Goal: Communication & Community: Participate in discussion

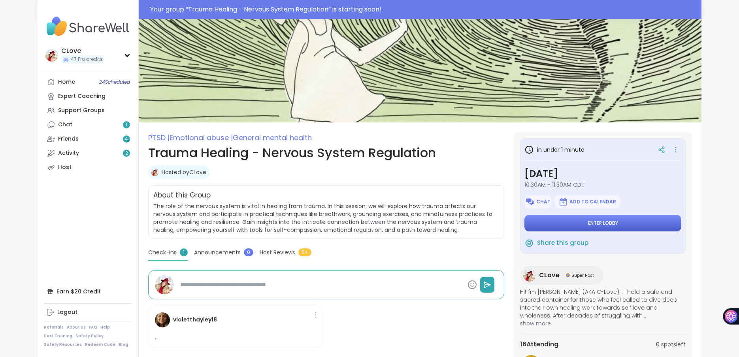
click at [572, 225] on button "Enter lobby" at bounding box center [602, 223] width 157 height 17
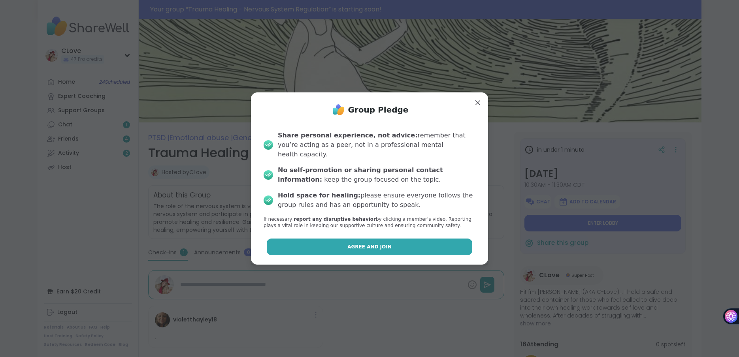
click at [418, 239] on button "Agree and Join" at bounding box center [370, 247] width 206 height 17
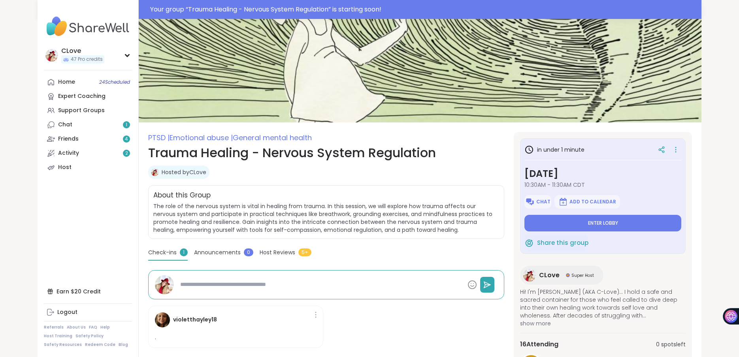
type textarea "*"
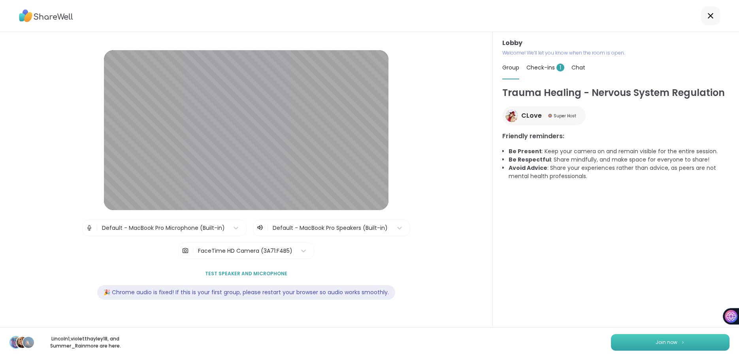
click at [673, 342] on span "Join now" at bounding box center [666, 342] width 22 height 7
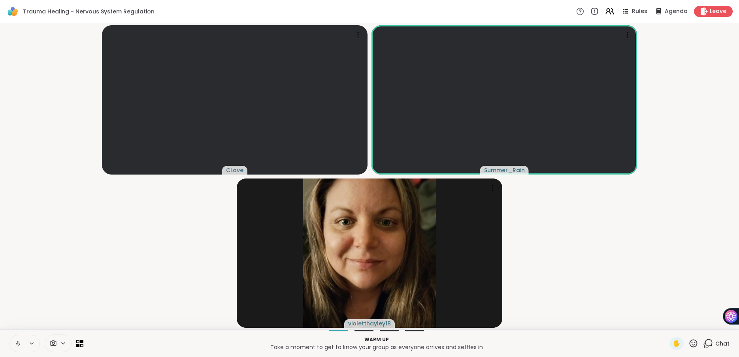
click at [716, 344] on span "Chat" at bounding box center [722, 344] width 14 height 8
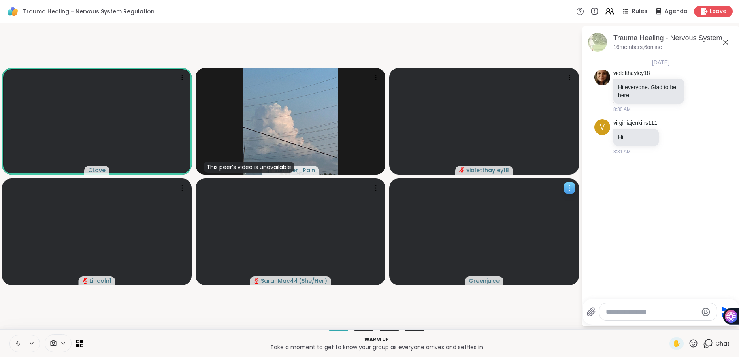
click at [570, 186] on icon at bounding box center [569, 188] width 8 height 8
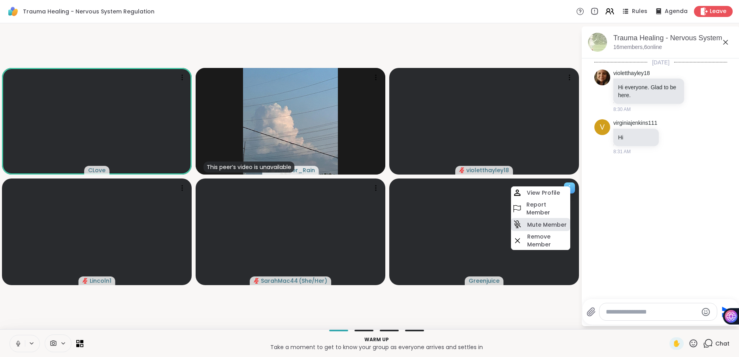
click at [556, 222] on h4 "Mute Member" at bounding box center [546, 225] width 39 height 8
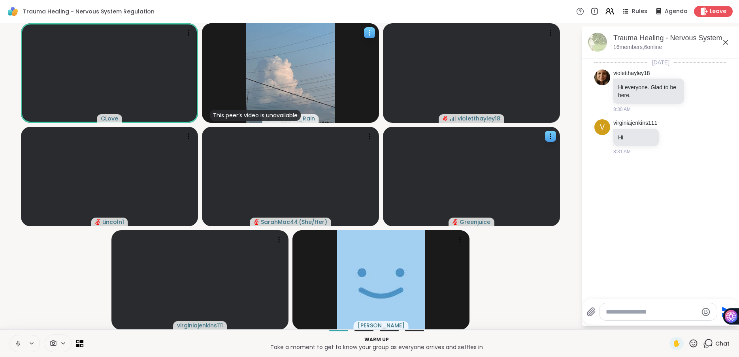
click at [370, 35] on icon at bounding box center [369, 33] width 8 height 8
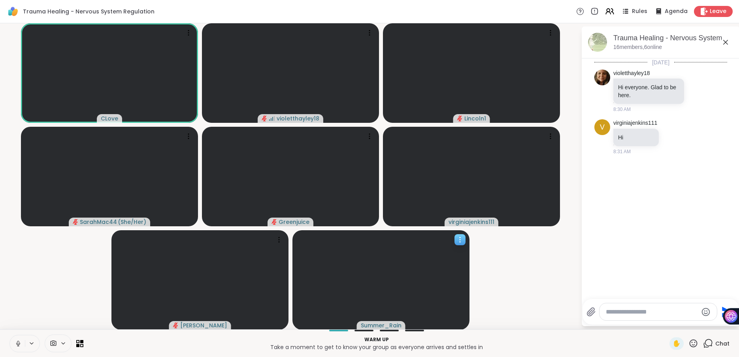
click at [459, 242] on icon at bounding box center [460, 240] width 8 height 8
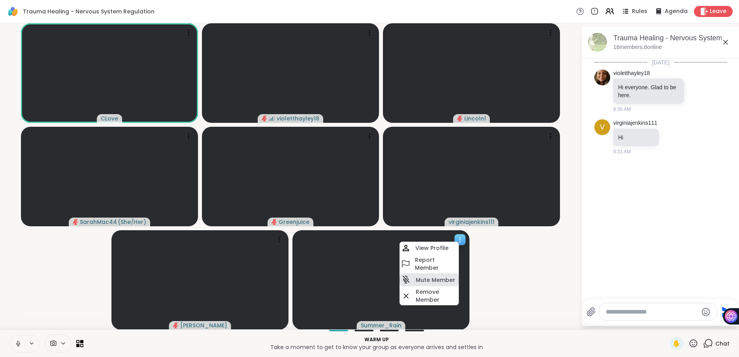
click at [437, 281] on h4 "Mute Member" at bounding box center [434, 280] width 39 height 8
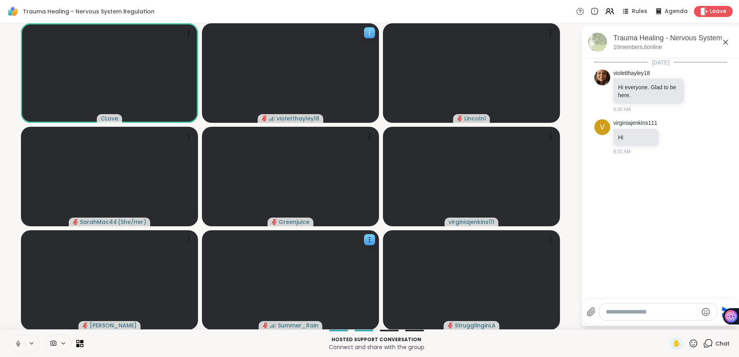
click at [370, 32] on icon at bounding box center [369, 33] width 8 height 8
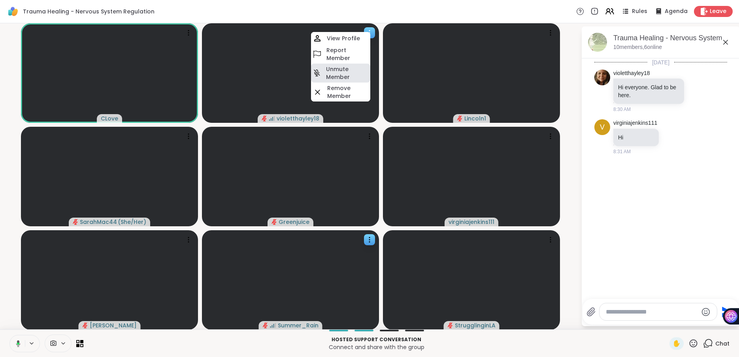
click at [345, 66] on h4 "Unmute Member" at bounding box center [347, 73] width 43 height 16
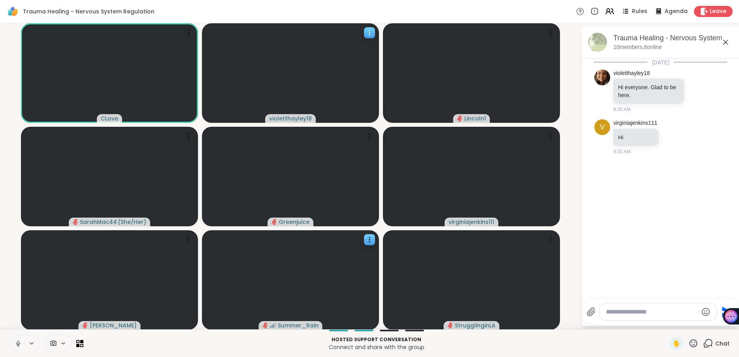
click at [370, 30] on icon at bounding box center [369, 33] width 8 height 8
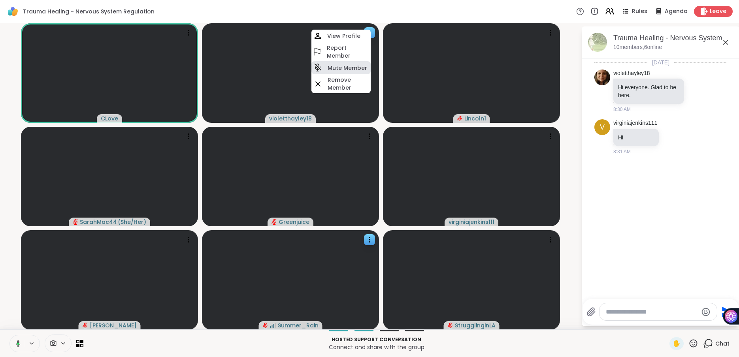
click at [357, 65] on h4 "Mute Member" at bounding box center [346, 68] width 39 height 8
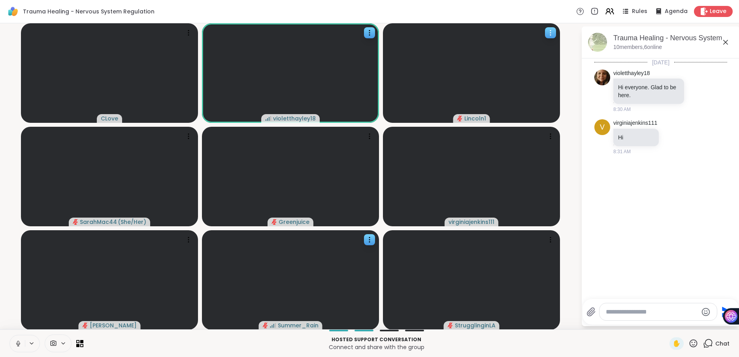
click at [545, 29] on div at bounding box center [550, 32] width 11 height 11
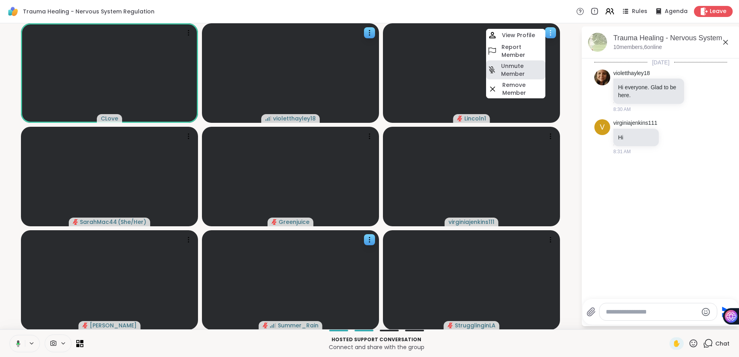
click at [528, 66] on h4 "Unmute Member" at bounding box center [522, 70] width 43 height 16
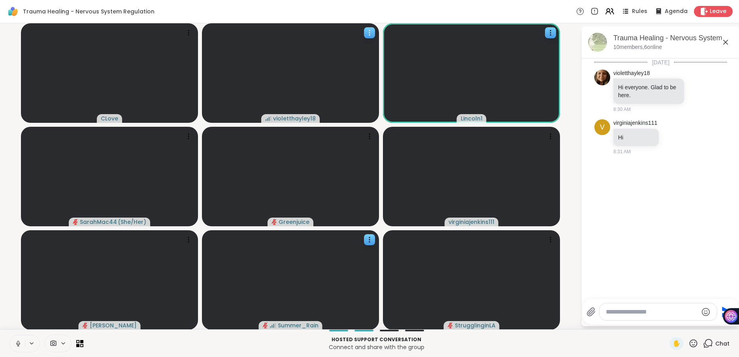
click at [367, 31] on icon at bounding box center [369, 33] width 8 height 8
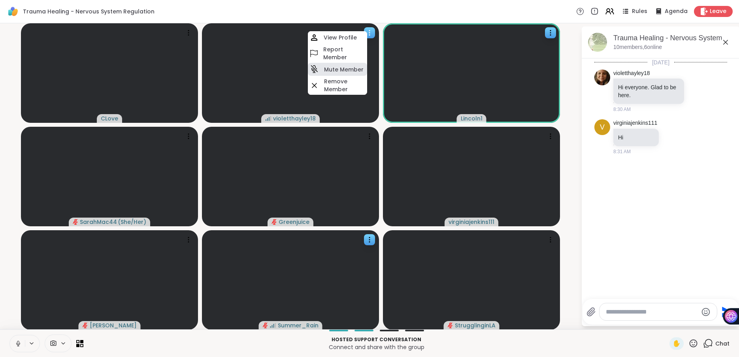
click at [355, 71] on h4 "Mute Member" at bounding box center [343, 70] width 39 height 8
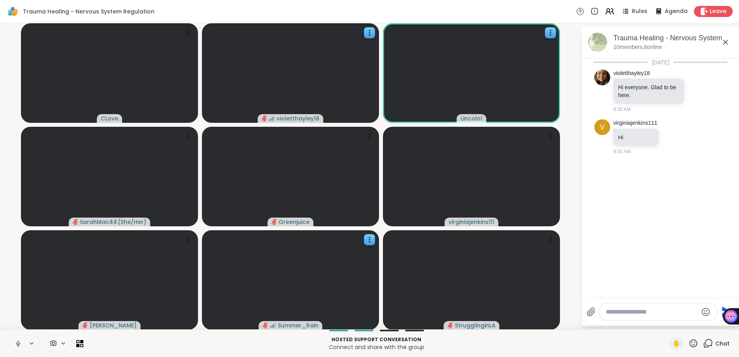
click at [696, 340] on icon at bounding box center [693, 343] width 10 height 10
click at [674, 320] on span "❤️" at bounding box center [670, 322] width 8 height 9
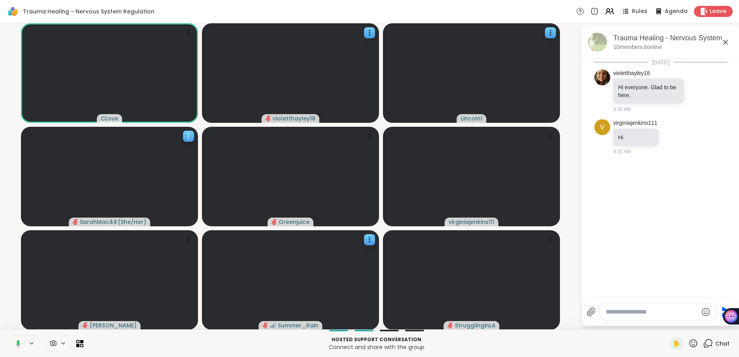
click at [190, 135] on icon at bounding box center [188, 136] width 8 height 8
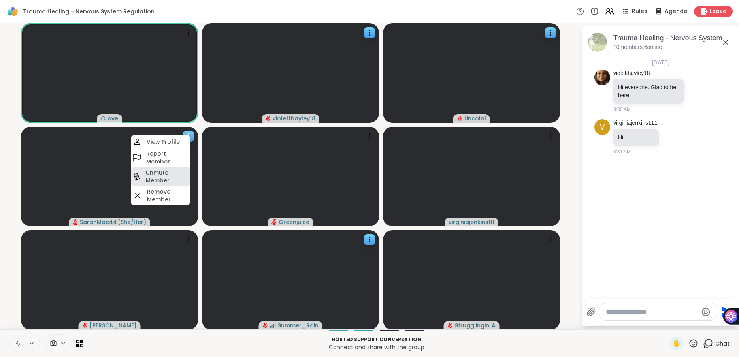
click at [164, 176] on h4 "Unmute Member" at bounding box center [167, 177] width 43 height 16
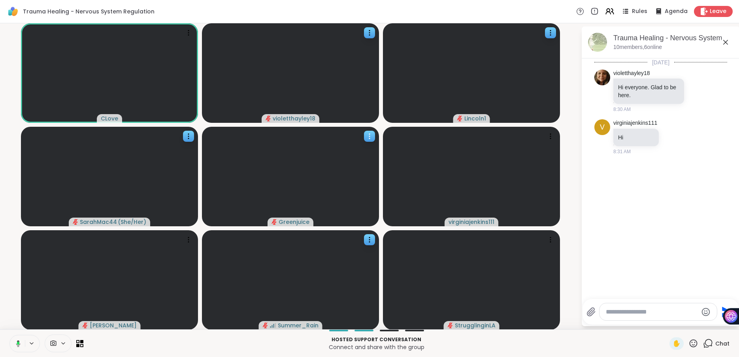
click at [368, 137] on icon at bounding box center [369, 136] width 8 height 8
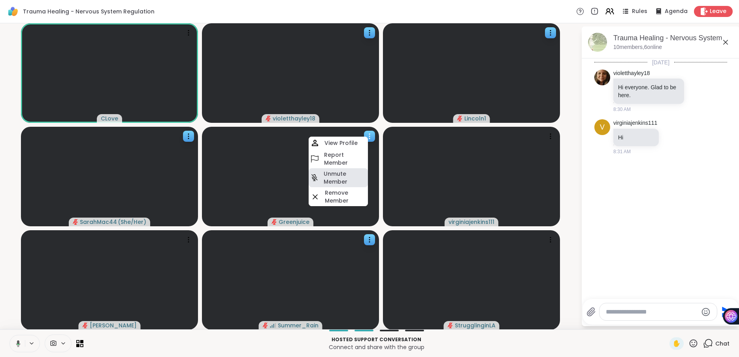
click at [346, 176] on h4 "Unmute Member" at bounding box center [344, 178] width 43 height 16
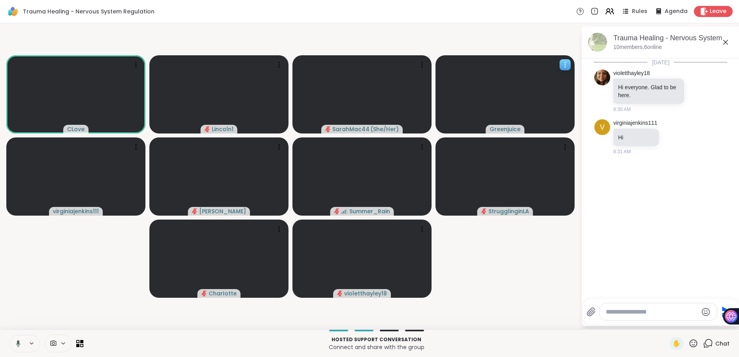
click at [564, 63] on icon at bounding box center [565, 65] width 8 height 8
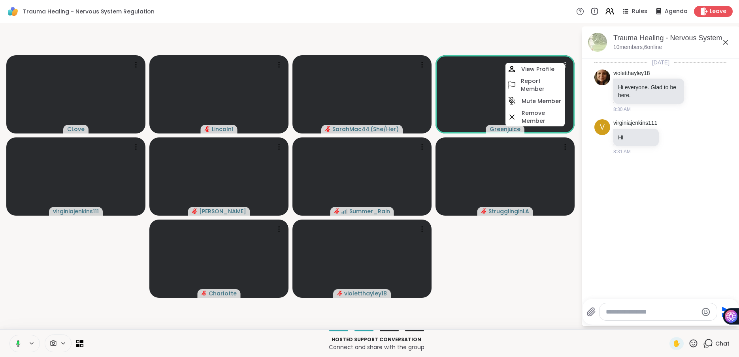
click at [567, 38] on video-player-container "CLove Lincoln1 SarahMac44 ( She/Her ) Greenjuice View Profile Report Member Mut…" at bounding box center [290, 176] width 571 height 300
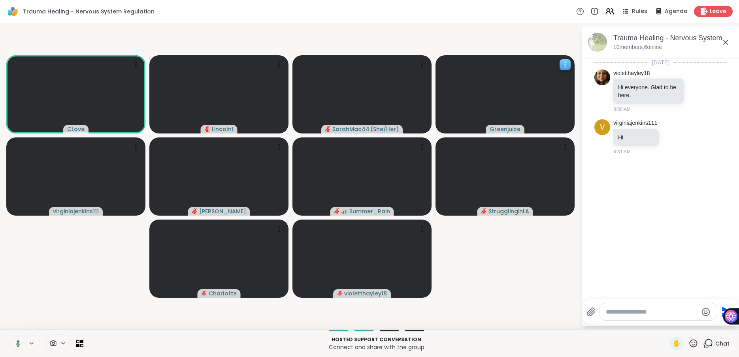
click at [566, 62] on icon at bounding box center [565, 65] width 8 height 8
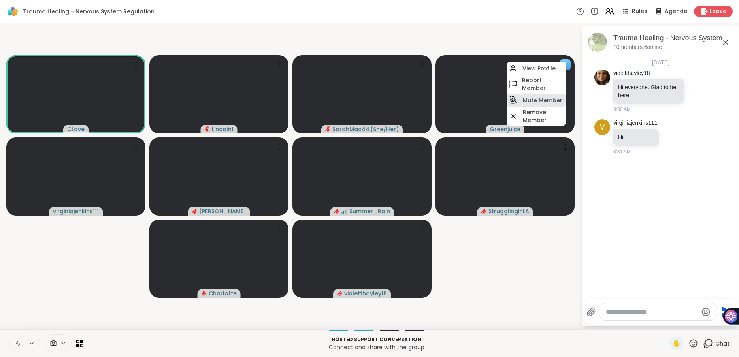
click at [538, 97] on h4 "Mute Member" at bounding box center [542, 100] width 39 height 8
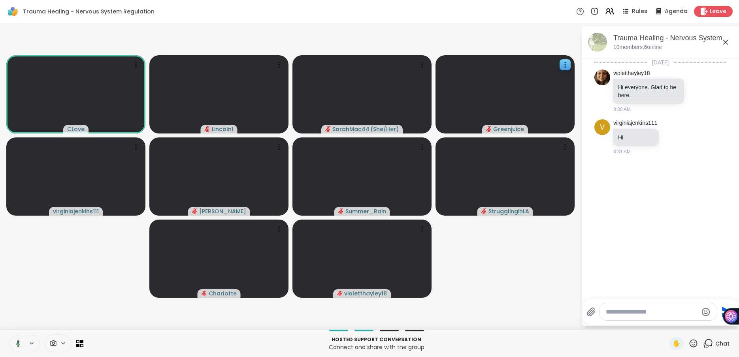
click at [637, 314] on textarea "Type your message" at bounding box center [651, 312] width 92 height 8
type textarea "**********"
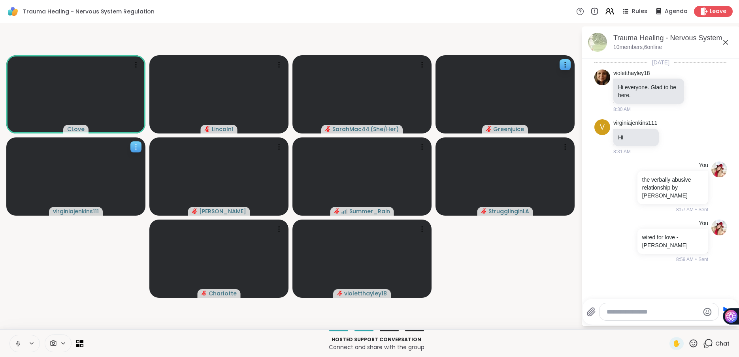
click at [136, 146] on icon at bounding box center [136, 147] width 8 height 8
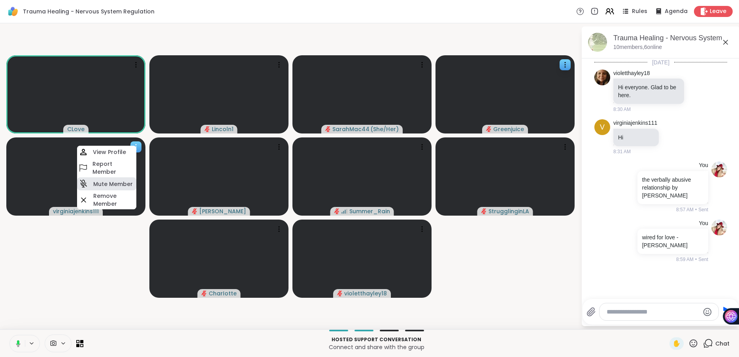
click at [128, 183] on h4 "Mute Member" at bounding box center [112, 184] width 39 height 8
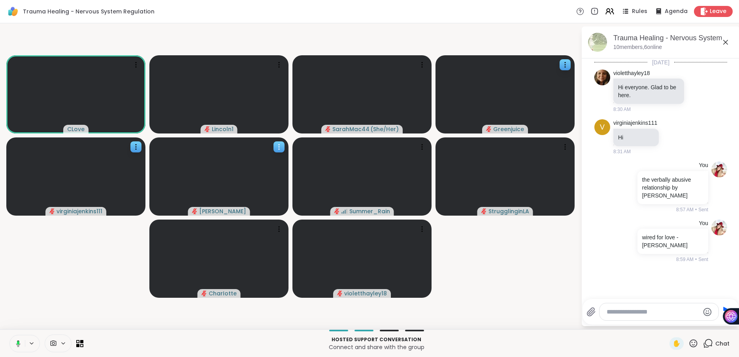
click at [275, 141] on video at bounding box center [218, 176] width 139 height 78
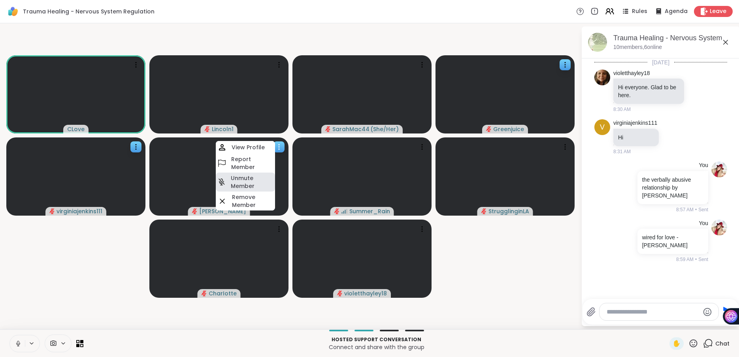
click at [258, 180] on h4 "Unmute Member" at bounding box center [252, 182] width 43 height 16
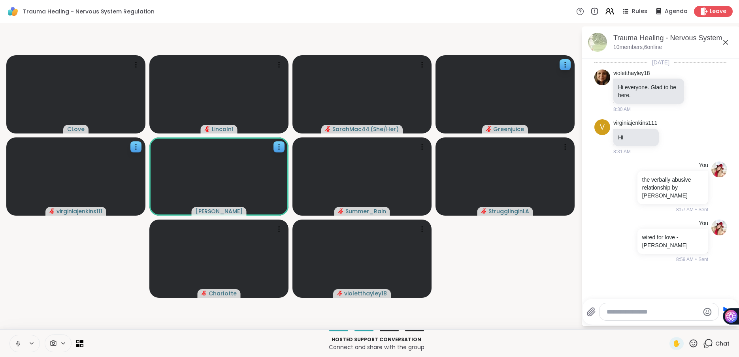
click at [695, 346] on icon at bounding box center [693, 343] width 8 height 8
click at [672, 323] on span "❤️" at bounding box center [670, 322] width 8 height 9
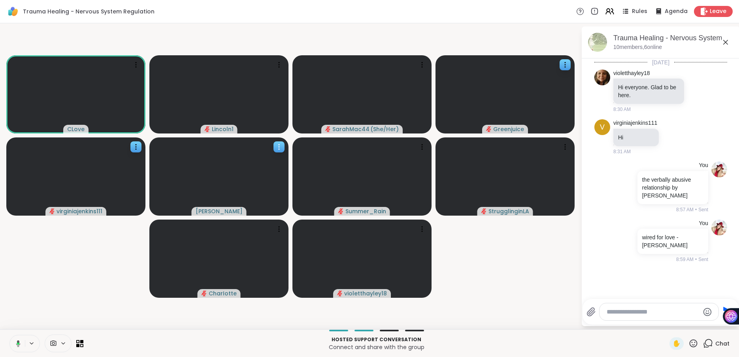
click at [280, 147] on icon at bounding box center [279, 147] width 8 height 8
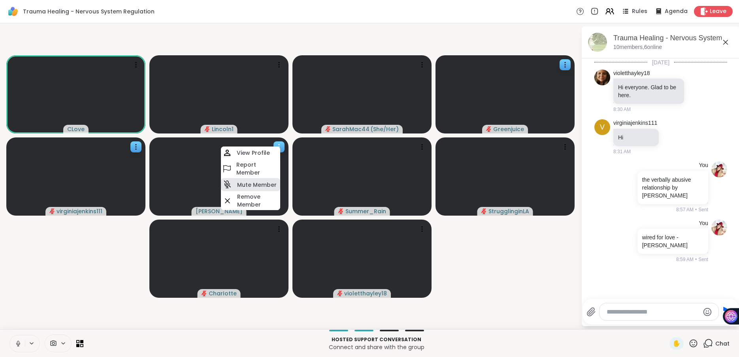
click at [266, 181] on h4 "Mute Member" at bounding box center [256, 185] width 39 height 8
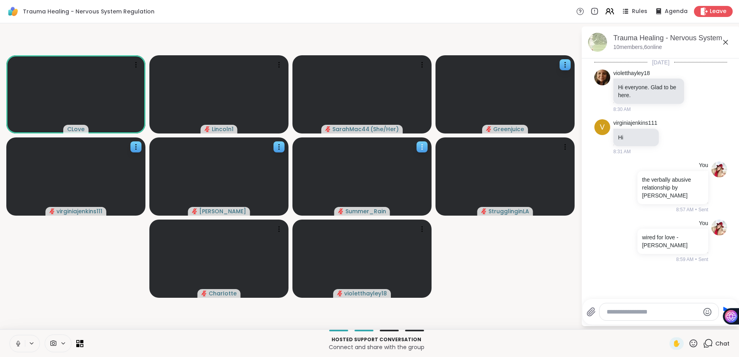
click at [421, 148] on icon at bounding box center [422, 147] width 8 height 8
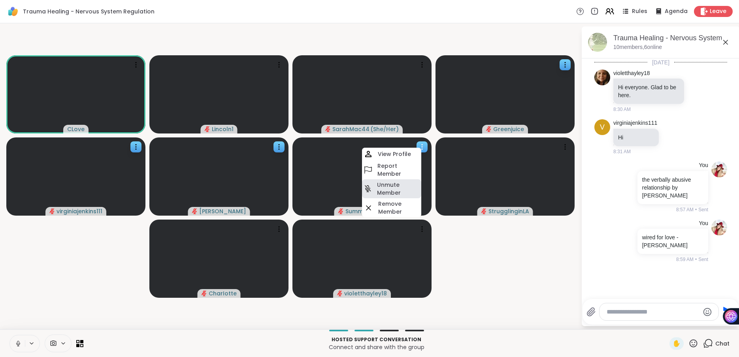
click at [381, 190] on h4 "Unmute Member" at bounding box center [398, 189] width 43 height 16
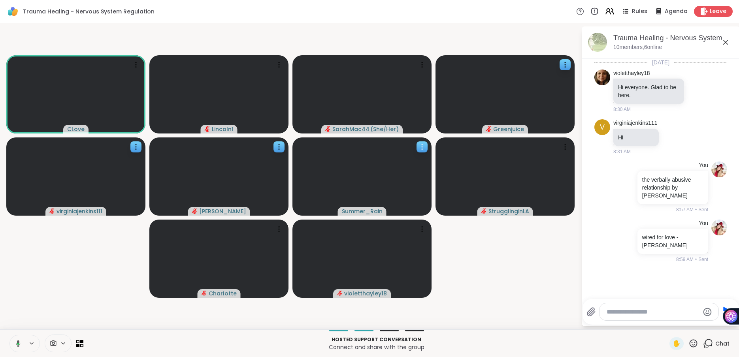
click at [420, 145] on icon at bounding box center [422, 147] width 8 height 8
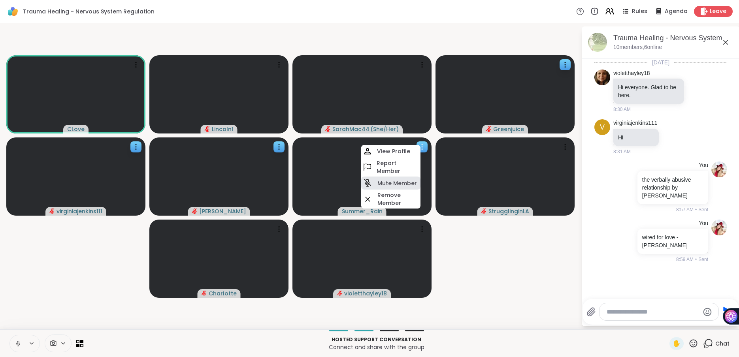
click at [402, 185] on h4 "Mute Member" at bounding box center [396, 183] width 39 height 8
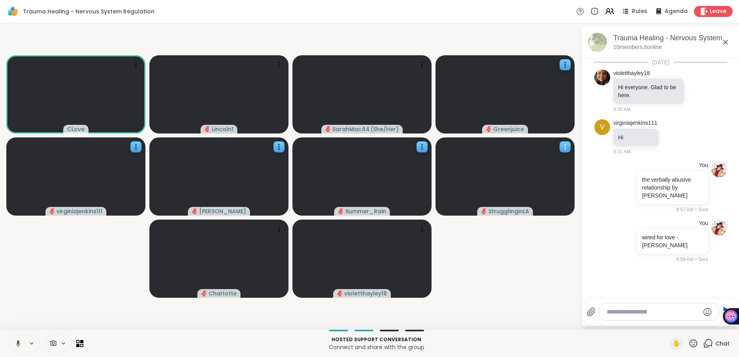
click at [564, 147] on icon at bounding box center [565, 147] width 8 height 8
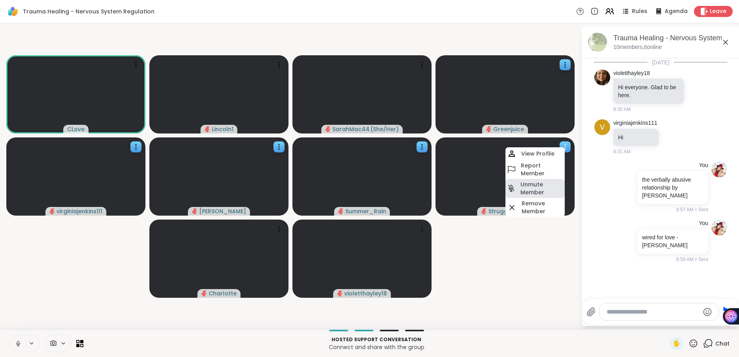
click at [536, 181] on h4 "Unmute Member" at bounding box center [541, 188] width 43 height 16
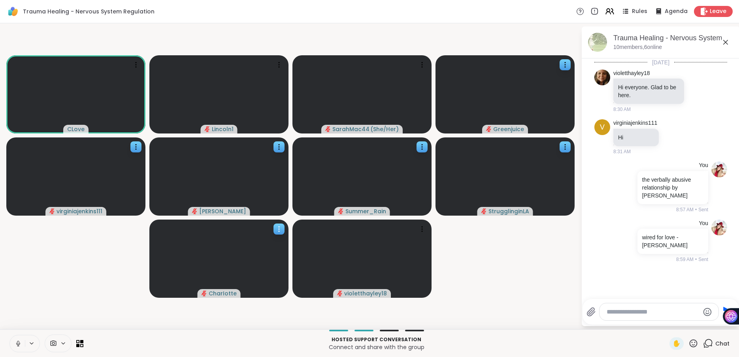
click at [279, 229] on icon at bounding box center [279, 229] width 8 height 8
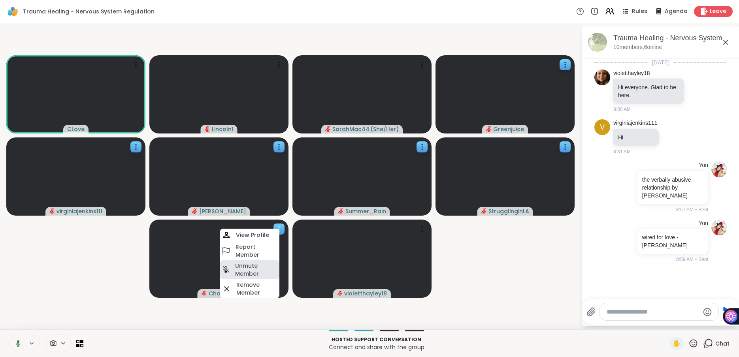
click at [250, 265] on h4 "Unmute Member" at bounding box center [256, 270] width 43 height 16
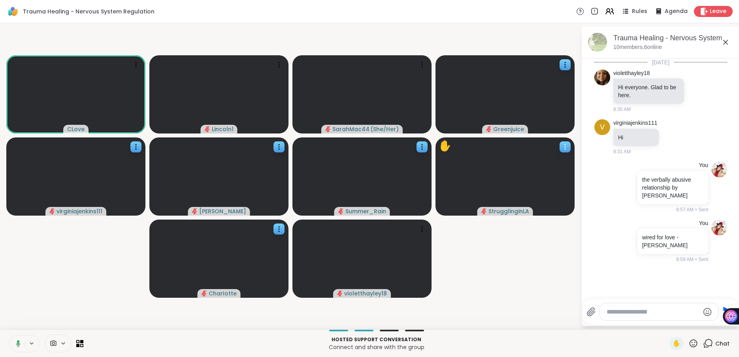
click at [566, 145] on icon at bounding box center [565, 147] width 8 height 8
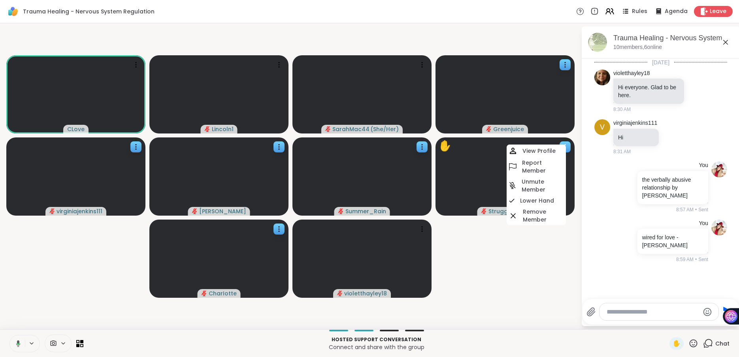
click at [566, 148] on icon at bounding box center [565, 147] width 8 height 8
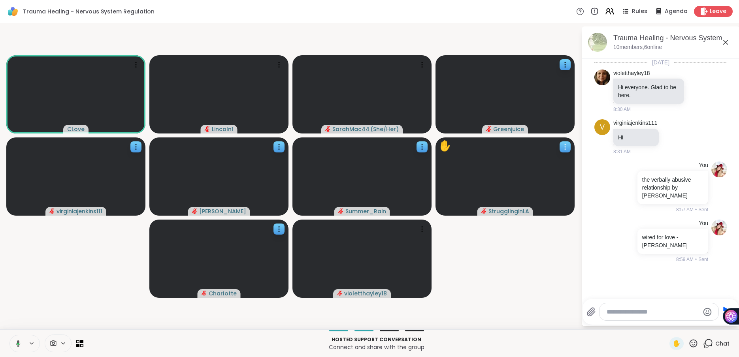
click at [566, 148] on icon at bounding box center [565, 147] width 8 height 8
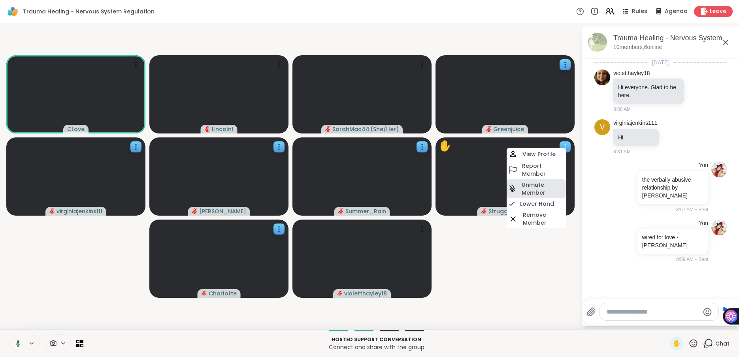
click at [539, 190] on h4 "Unmute Member" at bounding box center [542, 189] width 43 height 16
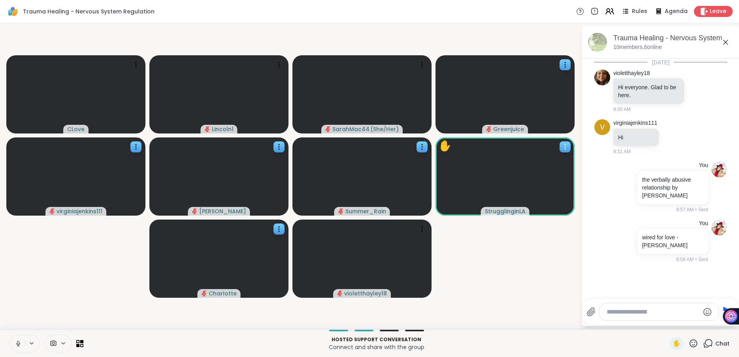
click at [565, 145] on icon at bounding box center [565, 147] width 8 height 8
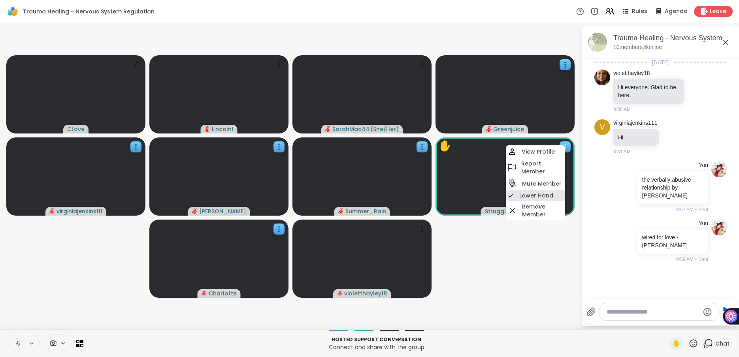
click at [543, 191] on div "Lower Hand" at bounding box center [535, 195] width 59 height 11
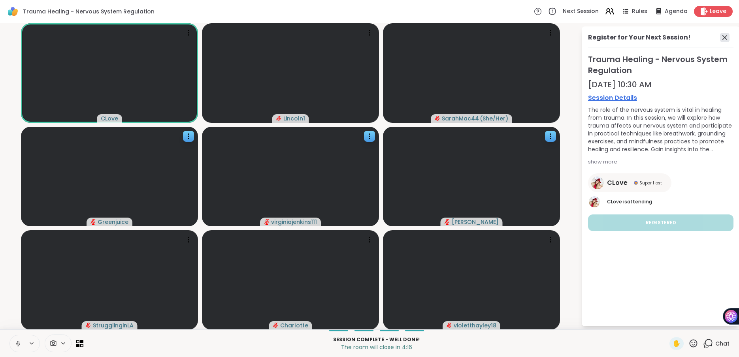
click at [726, 37] on icon at bounding box center [724, 37] width 9 height 9
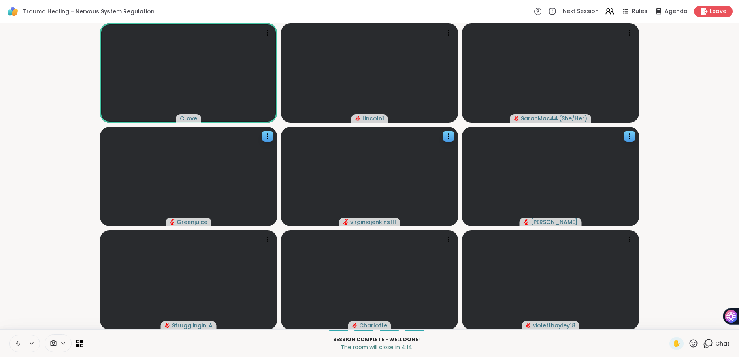
click at [708, 345] on icon at bounding box center [708, 343] width 10 height 10
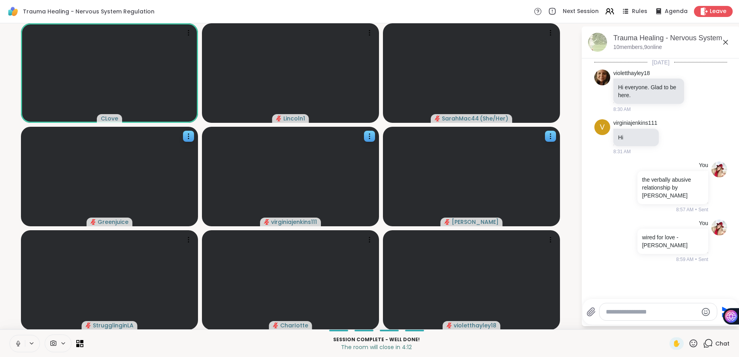
click at [619, 314] on textarea "Type your message" at bounding box center [651, 312] width 92 height 8
paste textarea "**********"
type textarea "**********"
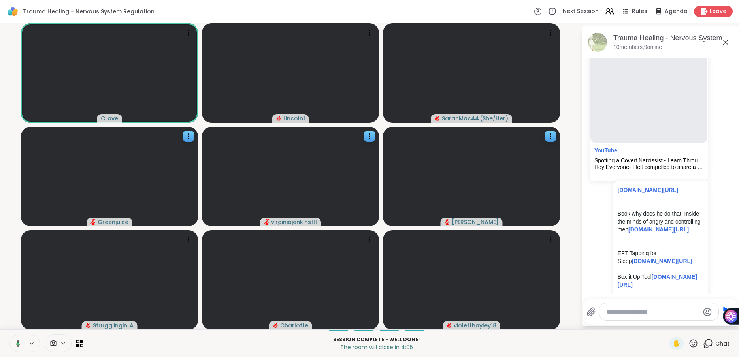
scroll to position [1170, 0]
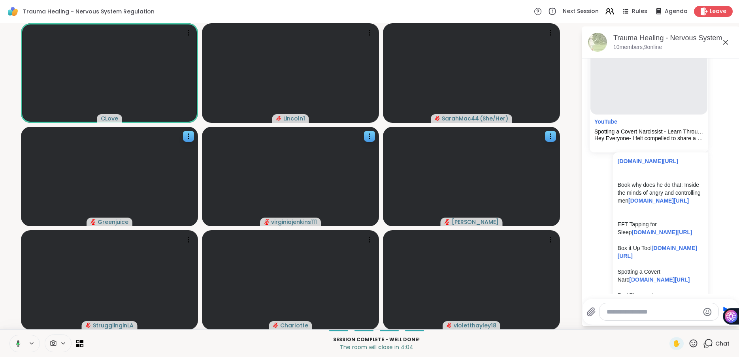
click at [668, 165] on p "[DOMAIN_NAME][URL]" at bounding box center [660, 161] width 86 height 8
drag, startPoint x: 666, startPoint y: 187, endPoint x: 616, endPoint y: 158, distance: 58.6
copy link "[DOMAIN_NAME][URL]"
click at [615, 316] on textarea "Type your message" at bounding box center [652, 312] width 92 height 8
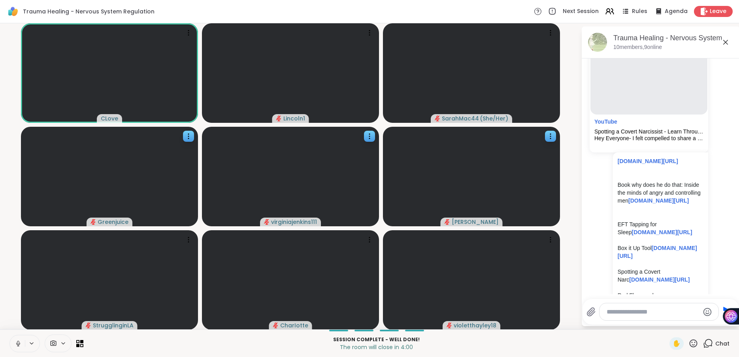
paste textarea "**********"
type textarea "**********"
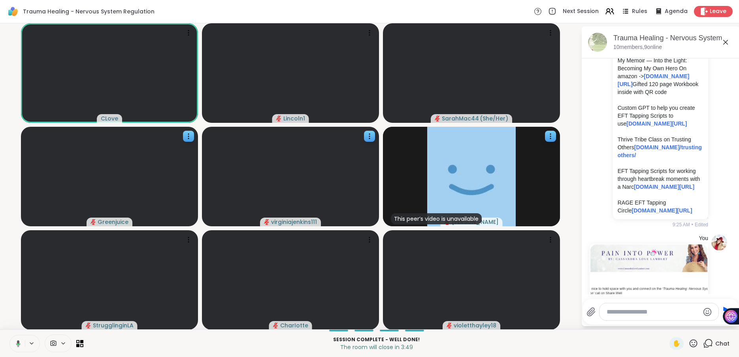
scroll to position [1599, 0]
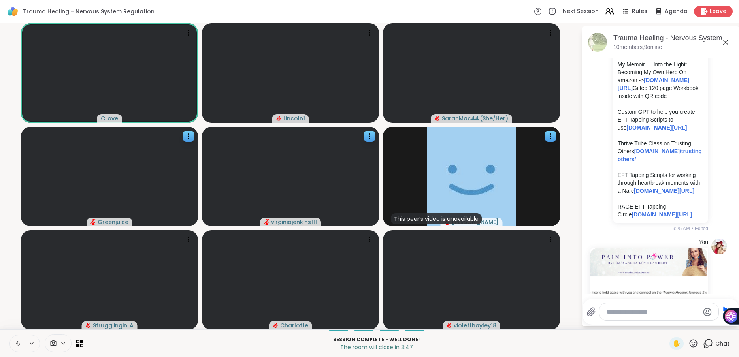
drag, startPoint x: 637, startPoint y: 158, endPoint x: 615, endPoint y: 135, distance: 31.9
copy p "3 keys to Regain your Confidence and Power (FREE Training) [DOMAIN_NAME][URL]"
click at [615, 310] on textarea "Type your message" at bounding box center [652, 312] width 92 height 8
paste textarea "**********"
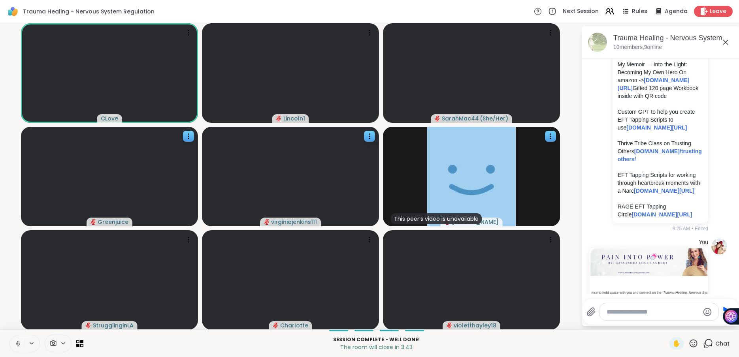
type textarea "**********"
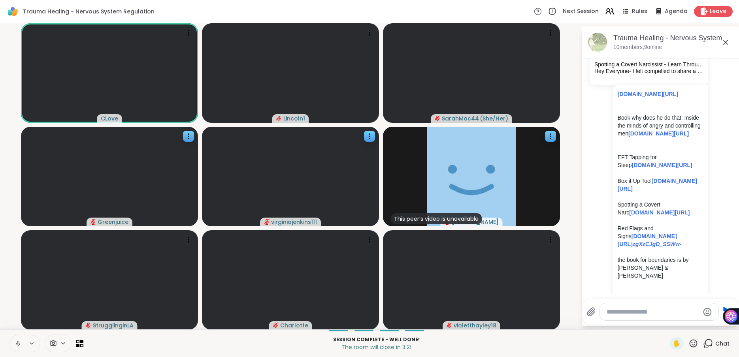
scroll to position [1230, 0]
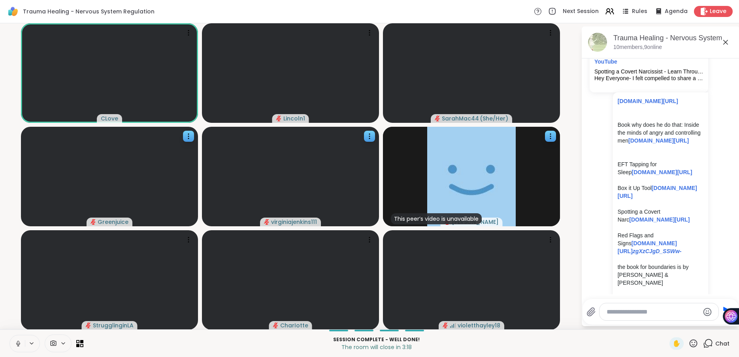
drag, startPoint x: 696, startPoint y: 179, endPoint x: 615, endPoint y: 145, distance: 87.8
click at [615, 145] on div "[DOMAIN_NAME][URL] Book why does he do that: Inside the minds of angry and cont…" at bounding box center [660, 341] width 95 height 499
copy p "Book why does he do that: Inside the minds of angry and controlling men [DOMAIN…"
click at [609, 313] on textarea "Type your message" at bounding box center [652, 312] width 92 height 8
paste textarea "**********"
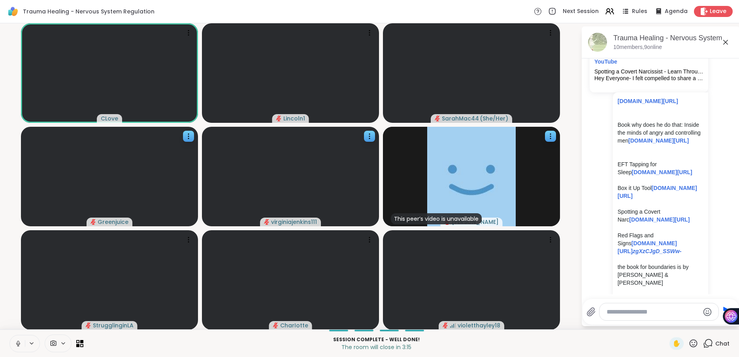
type textarea "**********"
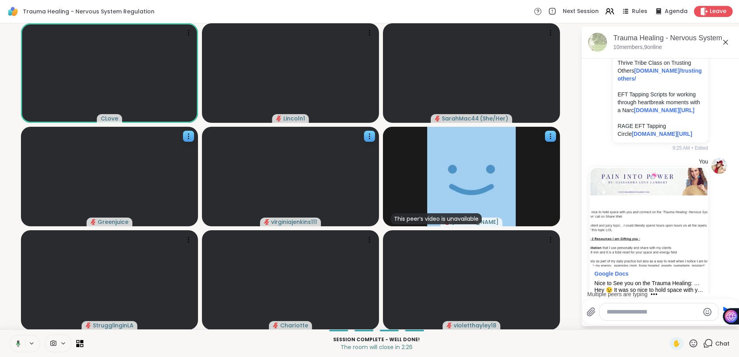
scroll to position [1719, 0]
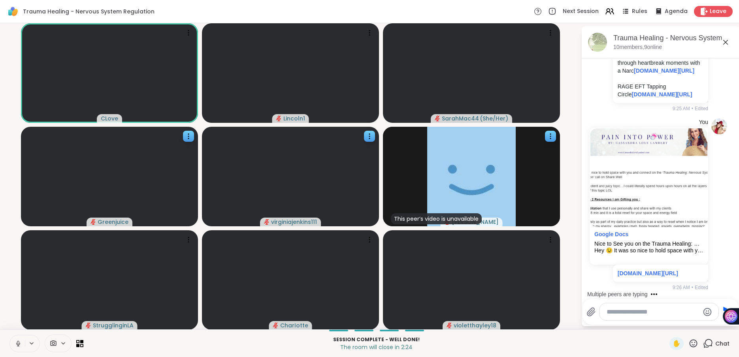
drag, startPoint x: 630, startPoint y: 256, endPoint x: 616, endPoint y: 235, distance: 25.1
copy p "RAGE EFT Tapping Circle [DOMAIN_NAME][URL]"
click at [612, 314] on textarea "Type your message" at bounding box center [652, 312] width 92 height 8
paste textarea "**********"
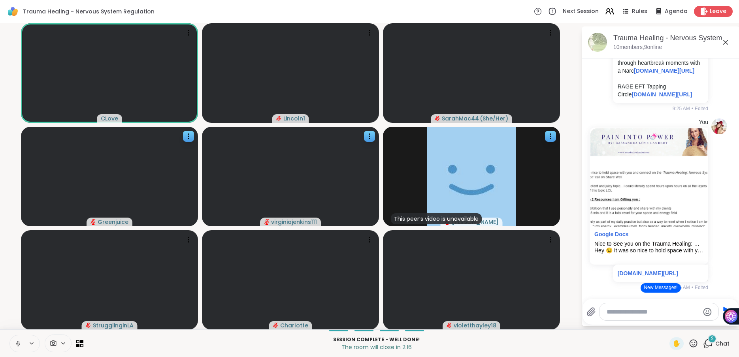
type textarea "**********"
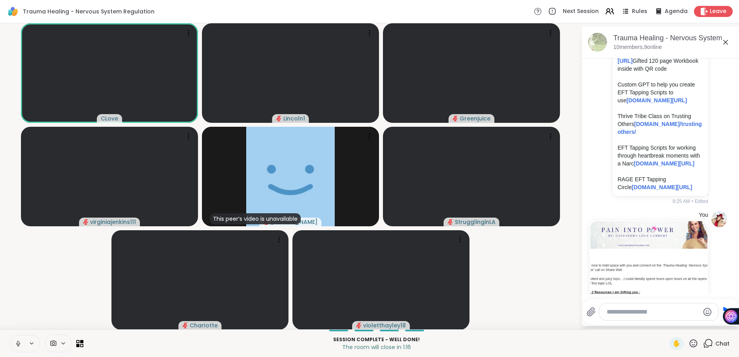
scroll to position [1628, 0]
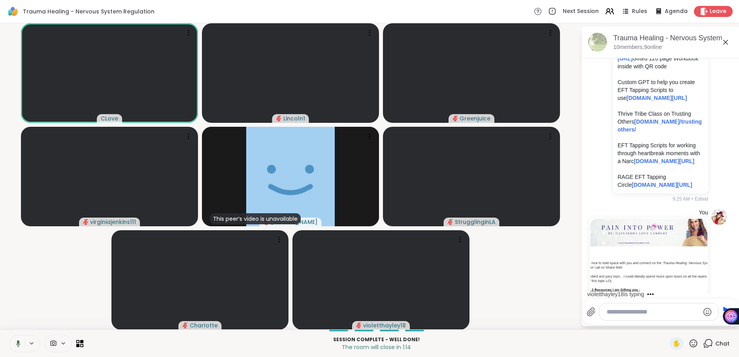
drag, startPoint x: 662, startPoint y: 175, endPoint x: 617, endPoint y: 143, distance: 55.1
click at [617, 70] on p "My Memoir — Into the Light: Becoming My Own Hero On amazon -> [DOMAIN_NAME][URL…" at bounding box center [660, 50] width 86 height 39
copy p "My Memoir — Into the Light: Becoming My Own Hero On amazon -> [DOMAIN_NAME][URL…"
click at [622, 318] on div at bounding box center [658, 311] width 119 height 17
click at [620, 314] on textarea "Type your message" at bounding box center [652, 312] width 92 height 8
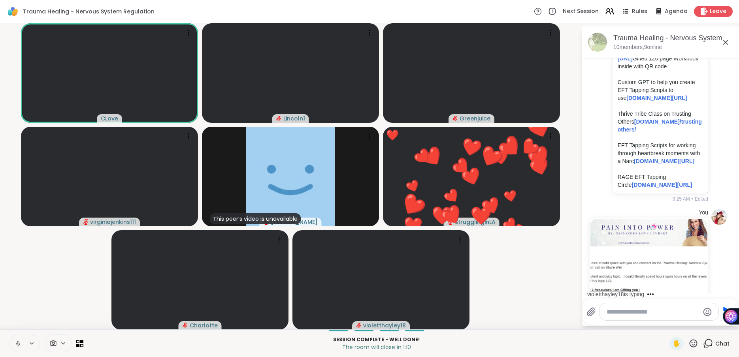
paste textarea "**********"
type textarea "**********"
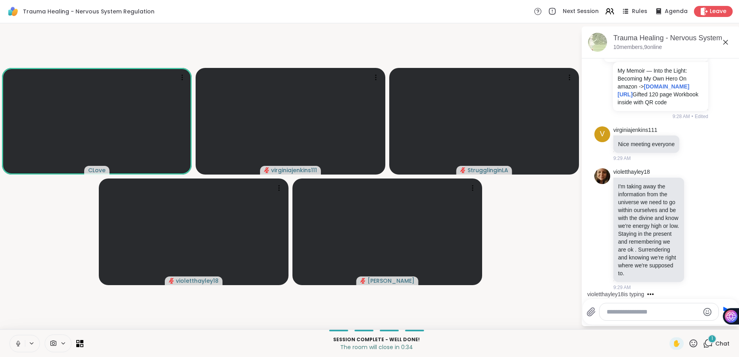
scroll to position [2857, 0]
click at [699, 225] on icon at bounding box center [697, 229] width 7 height 8
click at [634, 213] on div "Select Reaction: Heart" at bounding box center [634, 216] width 7 height 7
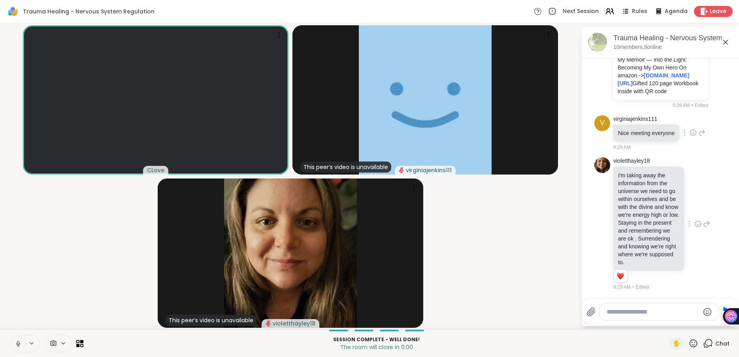
scroll to position [2869, 0]
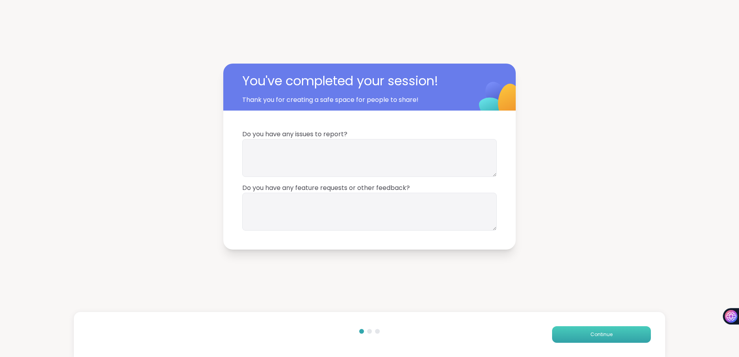
click at [588, 331] on button "Continue" at bounding box center [601, 334] width 99 height 17
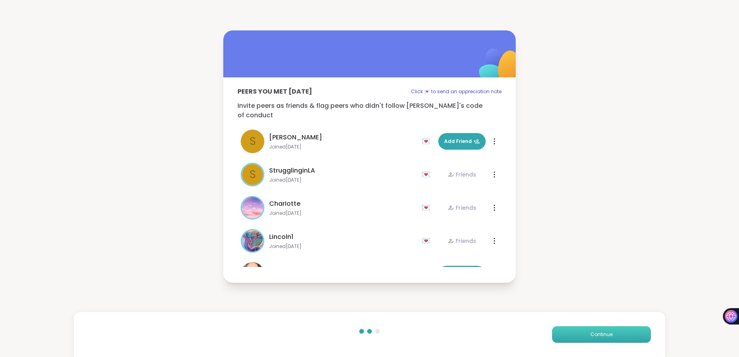
click at [577, 334] on button "Continue" at bounding box center [601, 334] width 99 height 17
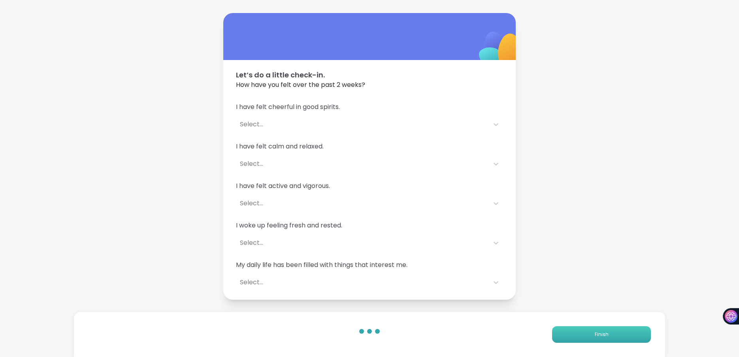
click at [577, 334] on button "Finish" at bounding box center [601, 334] width 99 height 17
